Goal: Task Accomplishment & Management: Manage account settings

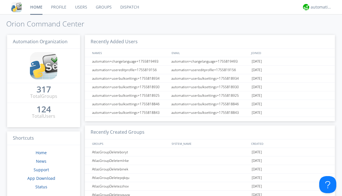
click at [103, 7] on link "Groups" at bounding box center [103, 7] width 25 height 14
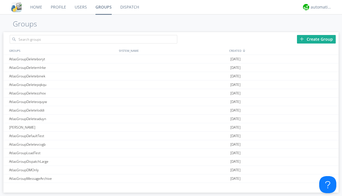
click at [316, 39] on div "Create Group" at bounding box center [316, 39] width 39 height 9
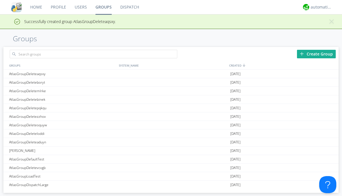
click at [103, 7] on link "Groups" at bounding box center [103, 7] width 25 height 14
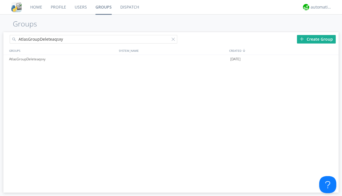
type input "AtlasGroupDeleteaqsxy"
click at [174, 40] on div at bounding box center [175, 41] width 6 height 6
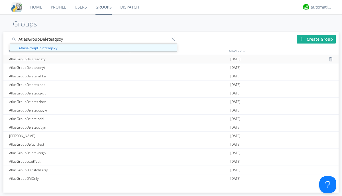
type input "AtlasGroupDeleteaqsxy"
click at [62, 59] on div "AtlasGroupDeleteaqsxy" at bounding box center [63, 59] width 110 height 8
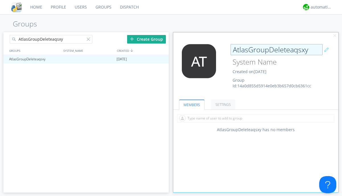
click at [256, 68] on div "AtlasGroupDeleteaqsxy Created on [DATE] Group Id: 14a0d855d5914e0eb3b657d0cb636…" at bounding box center [269, 66] width 83 height 45
click at [276, 50] on input "AtlasGroupDeleteaqsxy" at bounding box center [277, 49] width 92 height 11
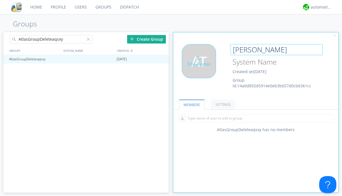
type input "[PERSON_NAME]"
click at [201, 68] on div "Edit Avatar" at bounding box center [199, 61] width 34 height 34
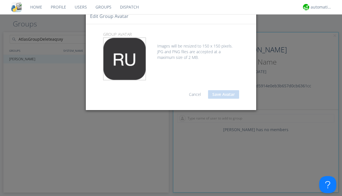
type input "C:\fakepath\selenium.png"
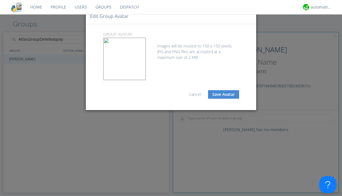
click at [223, 95] on button "Save Avatar" at bounding box center [223, 94] width 31 height 9
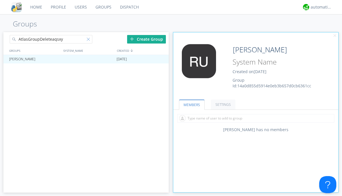
click at [89, 40] on div at bounding box center [90, 41] width 6 height 6
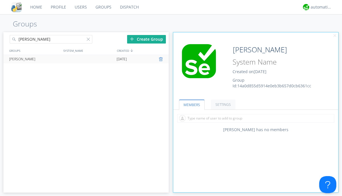
type input "[PERSON_NAME]"
click at [161, 59] on div at bounding box center [162, 59] width 6 height 5
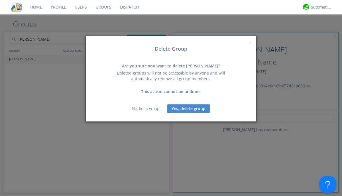
click at [189, 109] on button "Yes, delete group" at bounding box center [188, 109] width 42 height 9
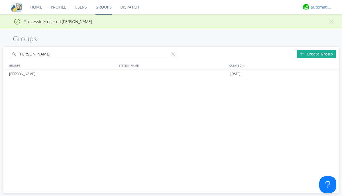
click at [320, 7] on div "automation+atlas" at bounding box center [321, 7] width 21 height 6
